Goal: Task Accomplishment & Management: Complete application form

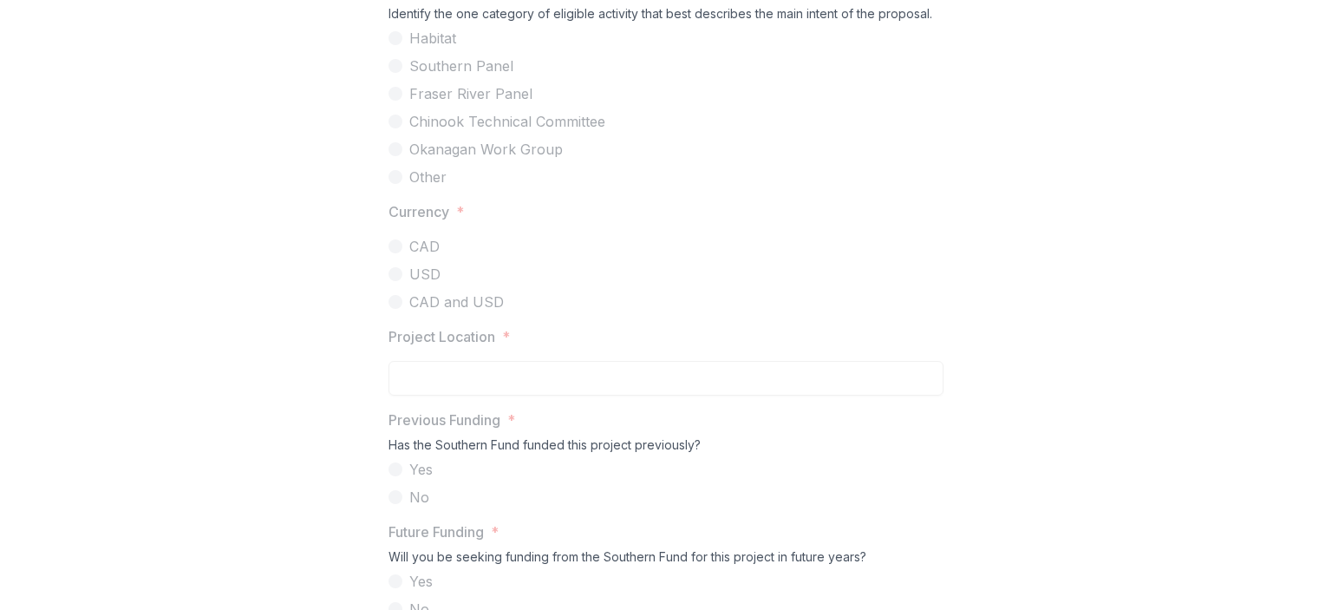
scroll to position [1128, 0]
click at [470, 73] on span "Southern Panel" at bounding box center [461, 62] width 104 height 21
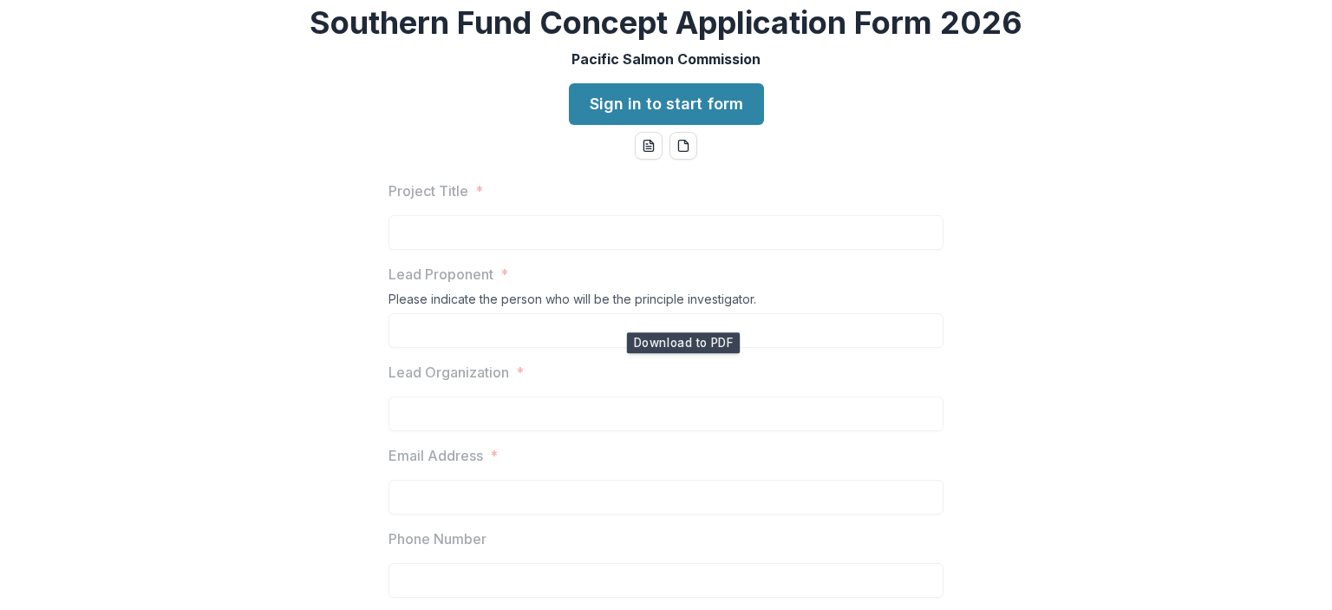
scroll to position [0, 0]
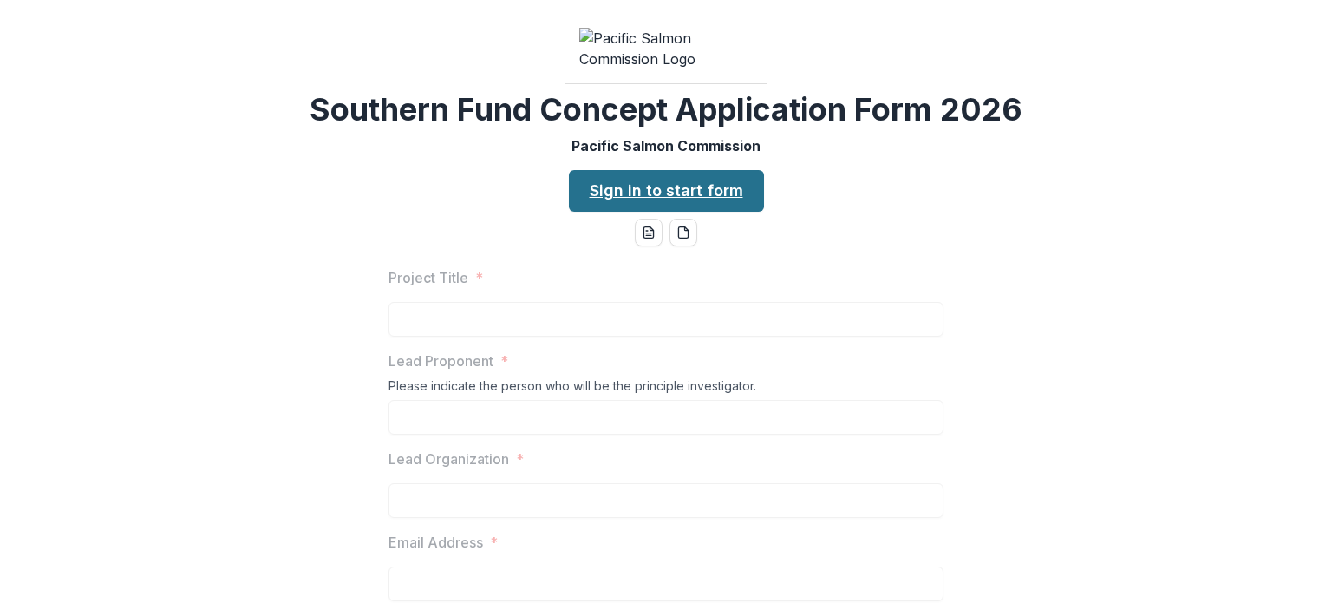
click at [684, 212] on link "Sign in to start form" at bounding box center [666, 191] width 195 height 42
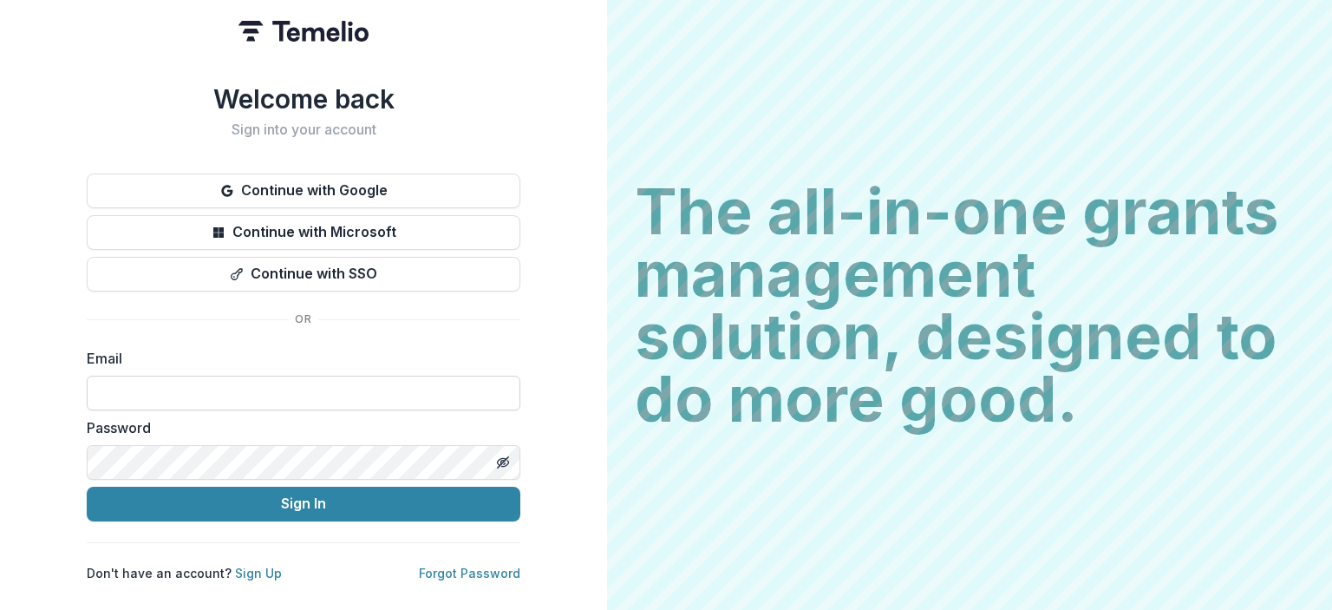
drag, startPoint x: 319, startPoint y: 391, endPoint x: 302, endPoint y: 370, distance: 27.1
click at [319, 391] on input at bounding box center [304, 393] width 434 height 35
type input "**********"
click at [512, 454] on button "Toggle password visibility" at bounding box center [503, 462] width 28 height 28
click at [510, 454] on button "Toggle password visibility" at bounding box center [503, 462] width 28 height 28
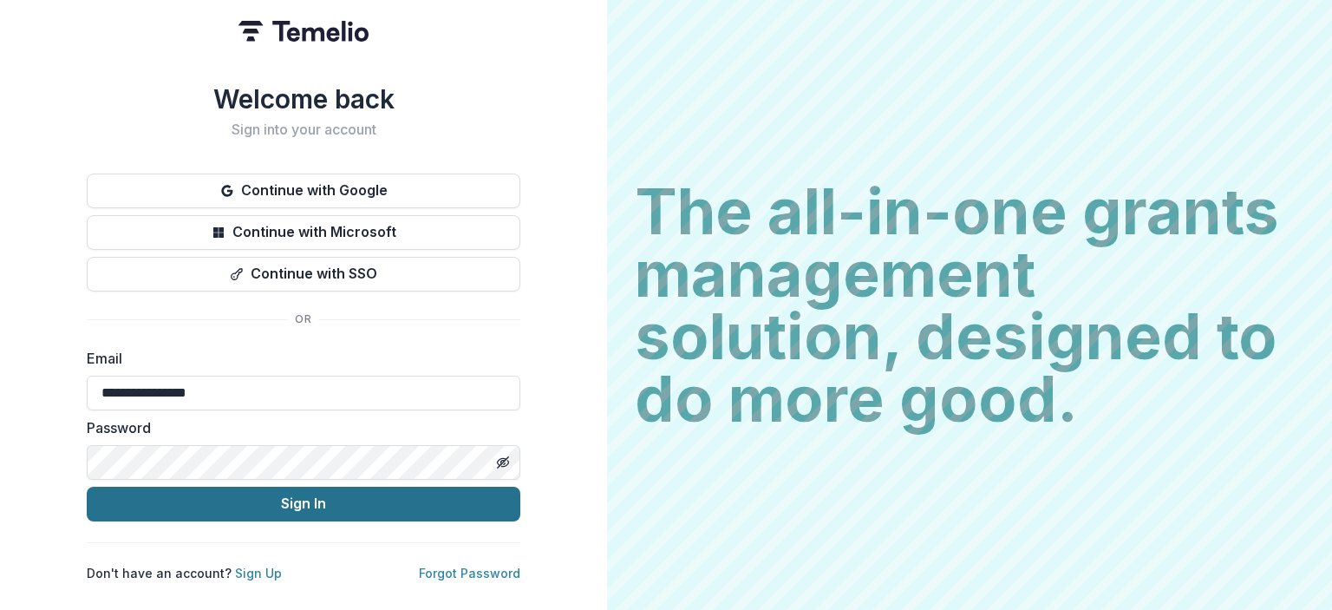
click at [324, 493] on button "Sign In" at bounding box center [304, 504] width 434 height 35
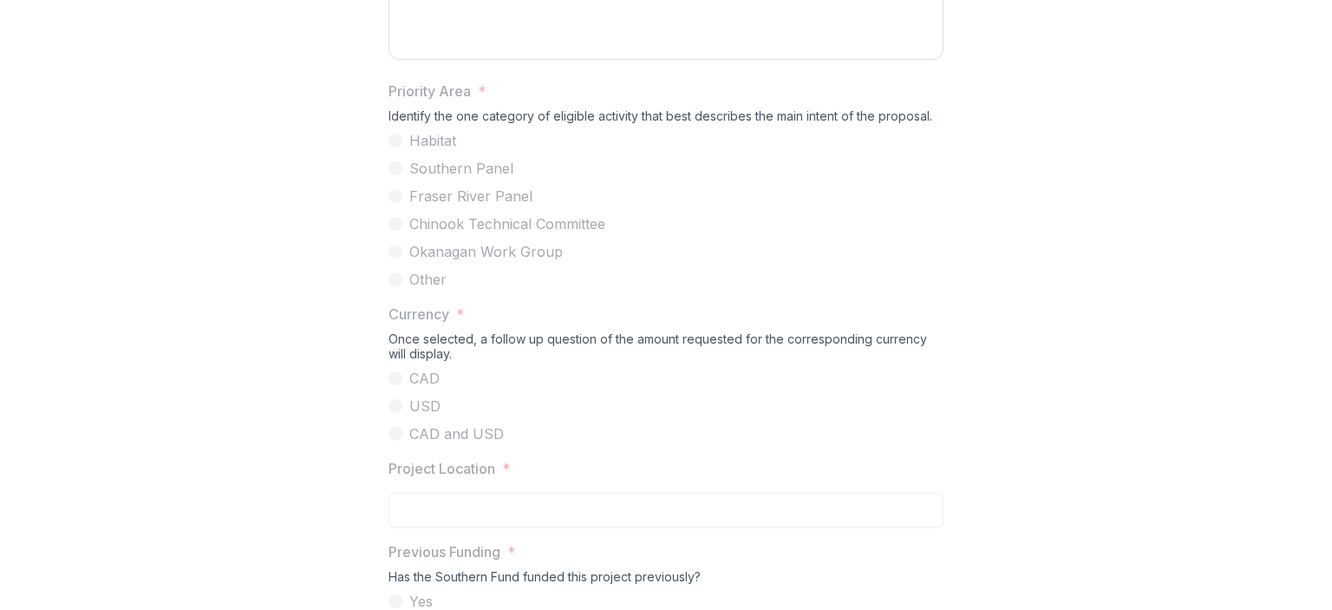
scroll to position [1128, 0]
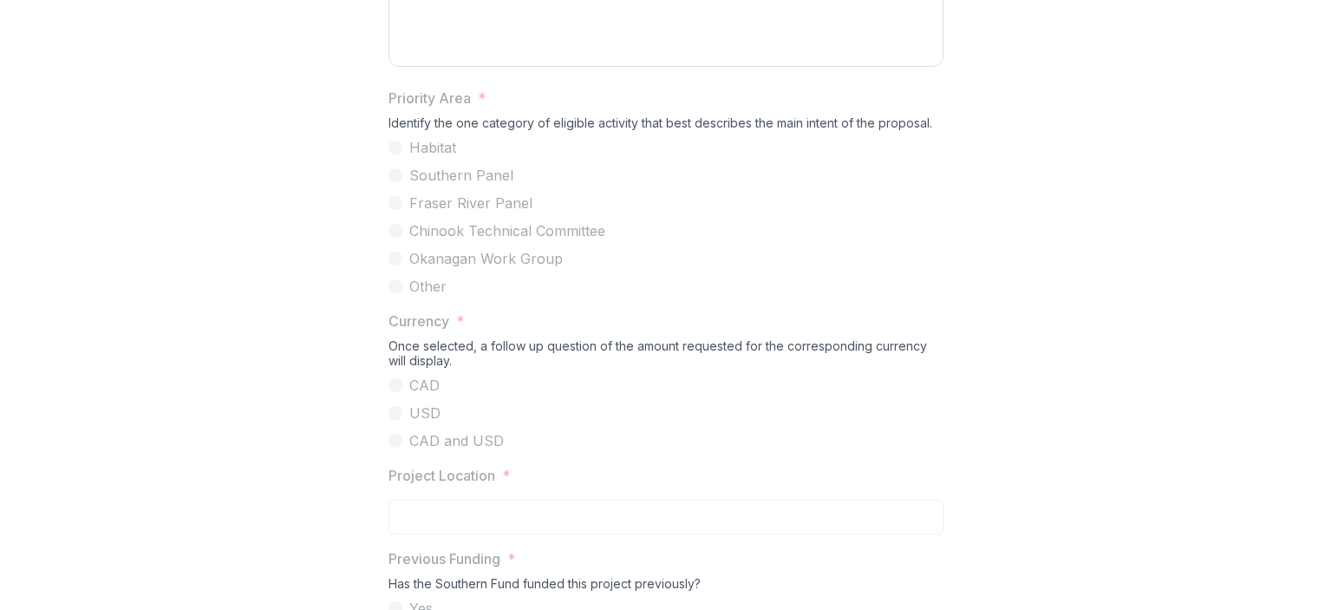
click at [461, 137] on div "Identify the one category of eligible activity that best describes the main int…" at bounding box center [666, 126] width 555 height 22
click at [472, 108] on span "Priority Area *" at bounding box center [661, 98] width 545 height 21
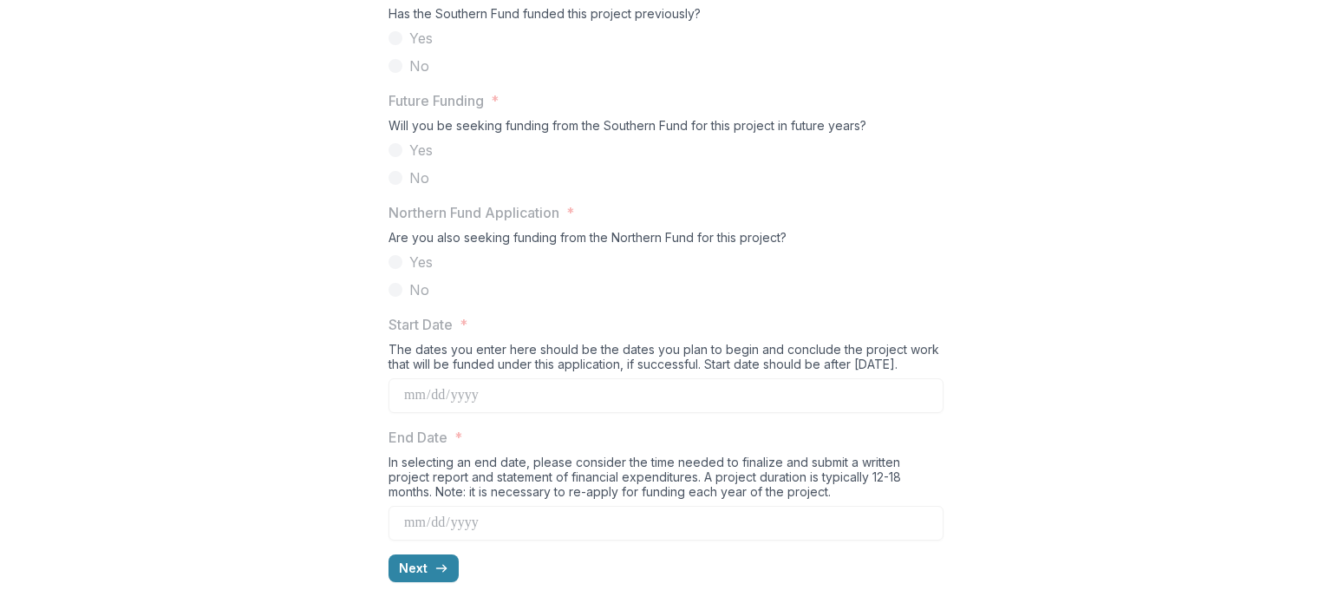
scroll to position [1827, 0]
click at [405, 569] on button "Next" at bounding box center [424, 568] width 70 height 28
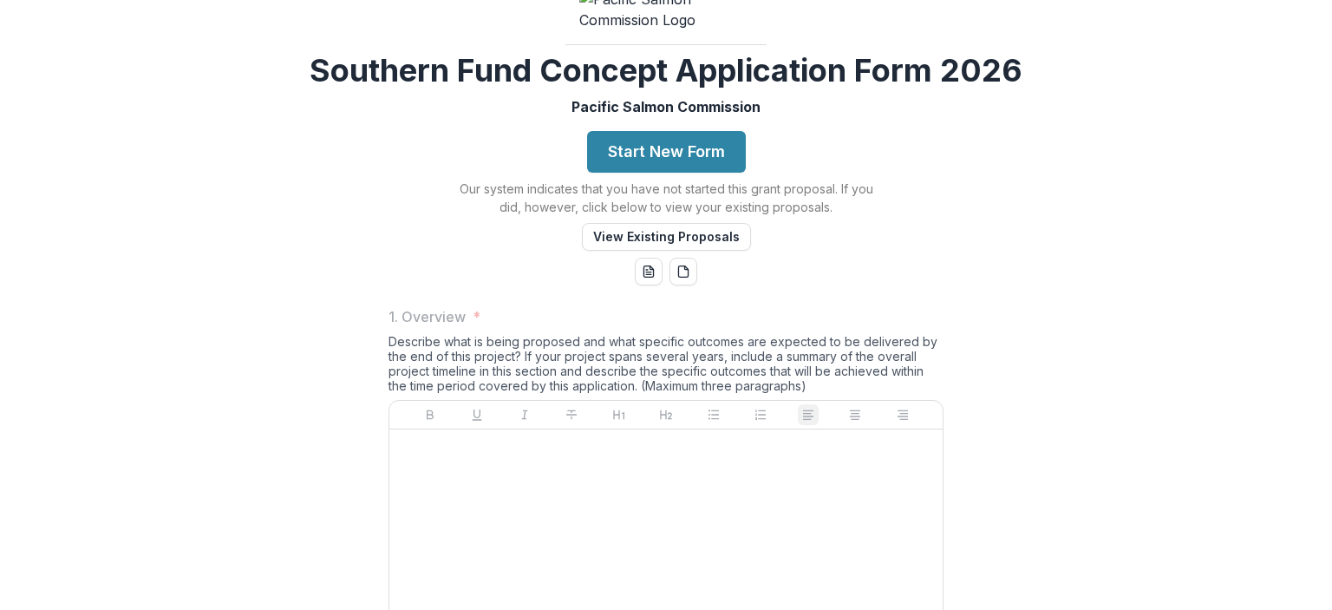
scroll to position [0, 0]
